Goal: Complete application form

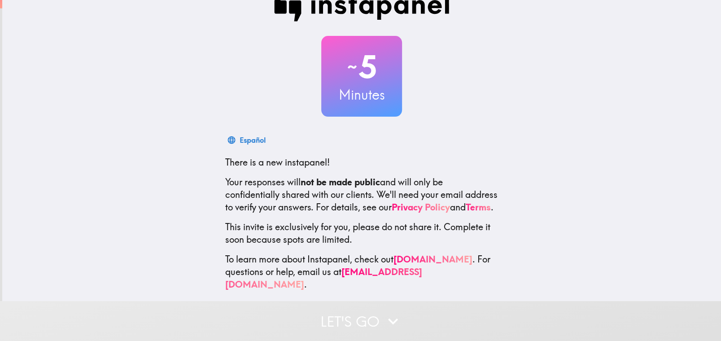
scroll to position [32, 0]
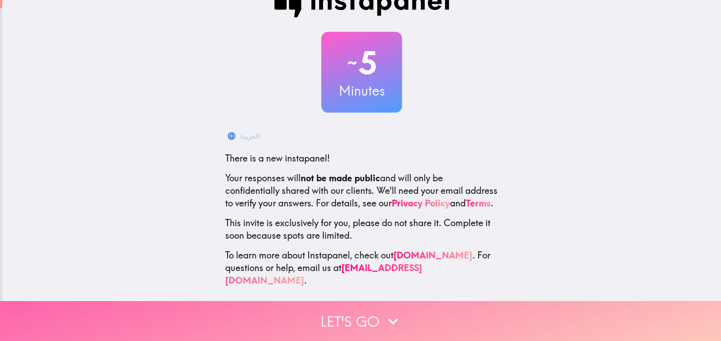
click at [353, 310] on button "Let's go" at bounding box center [360, 321] width 721 height 40
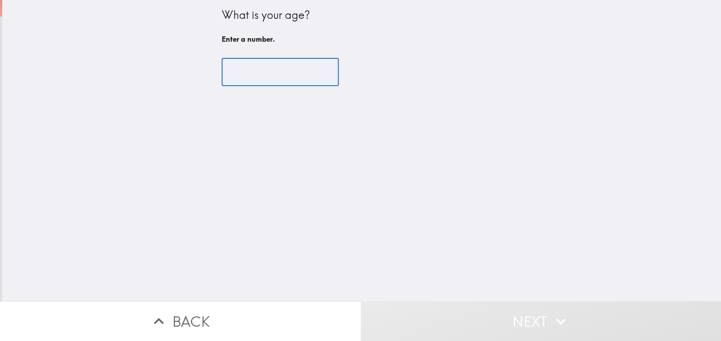
click at [253, 76] on input "number" at bounding box center [280, 72] width 117 height 28
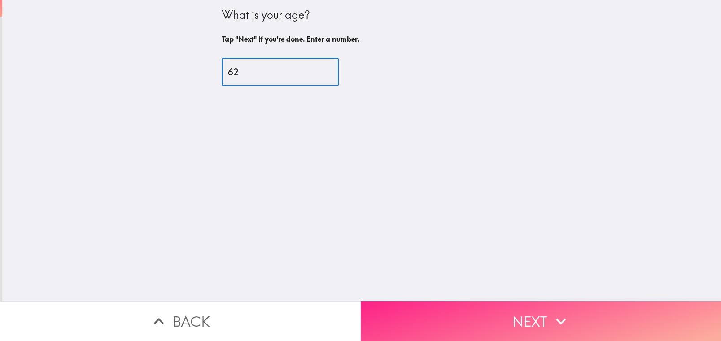
type input "62"
click at [565, 318] on icon "button" at bounding box center [561, 321] width 20 height 20
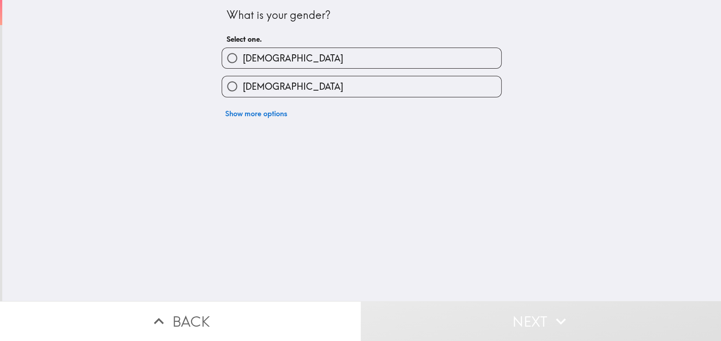
click at [287, 86] on label "[DEMOGRAPHIC_DATA]" at bounding box center [361, 86] width 279 height 20
click at [242, 86] on input "[DEMOGRAPHIC_DATA]" at bounding box center [232, 86] width 20 height 20
radio input "true"
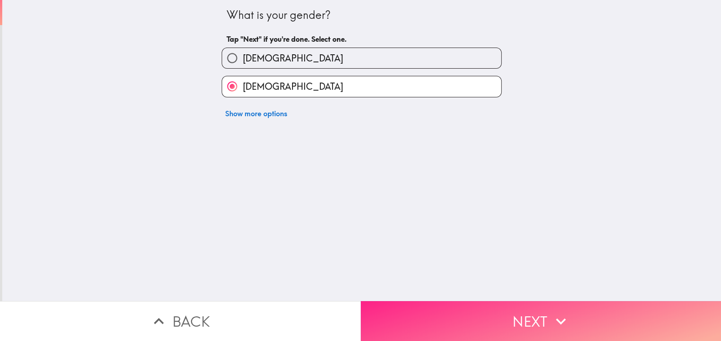
click at [527, 312] on button "Next" at bounding box center [541, 321] width 361 height 40
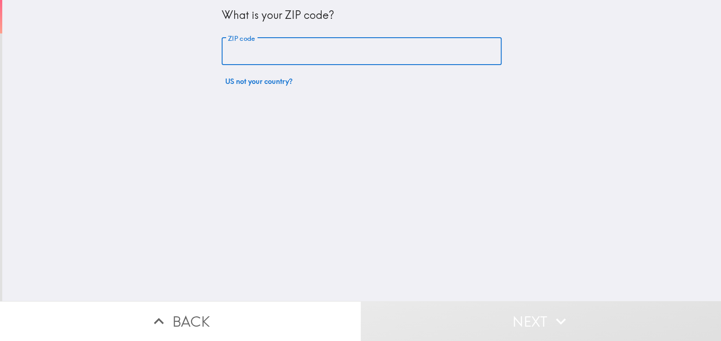
click at [281, 46] on input "ZIP code" at bounding box center [362, 52] width 280 height 28
type input "45806"
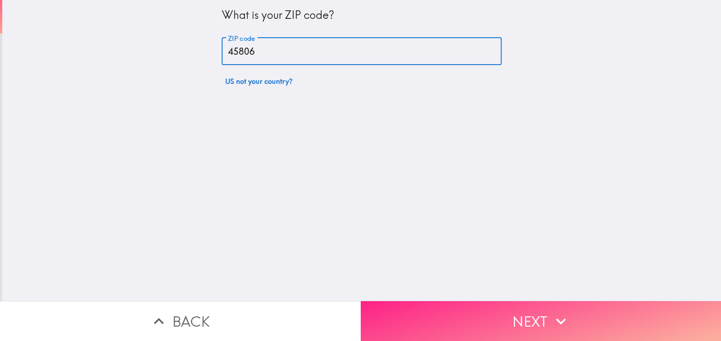
click at [526, 311] on button "Next" at bounding box center [541, 321] width 361 height 40
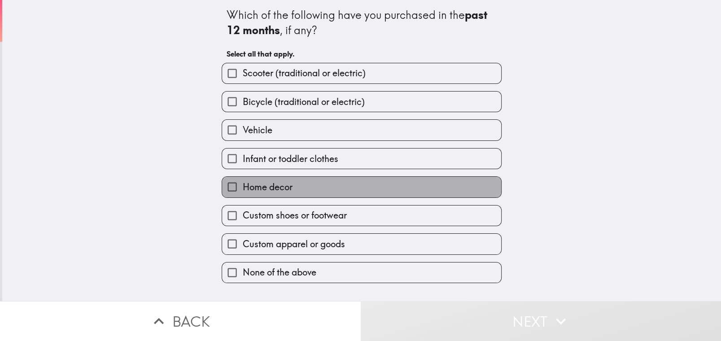
click at [267, 188] on span "Home decor" at bounding box center [267, 187] width 50 height 13
click at [242, 188] on input "Home decor" at bounding box center [232, 187] width 20 height 20
checkbox input "true"
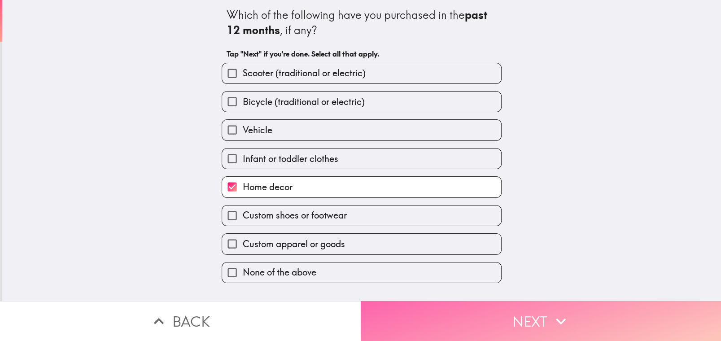
click at [518, 320] on button "Next" at bounding box center [541, 321] width 361 height 40
